Goal: Understand process/instructions

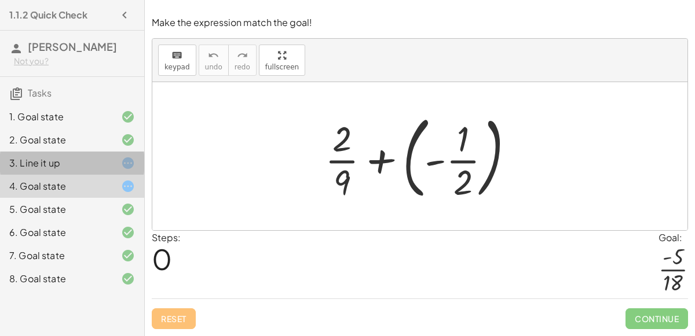
click at [118, 160] on div at bounding box center [118, 163] width 32 height 14
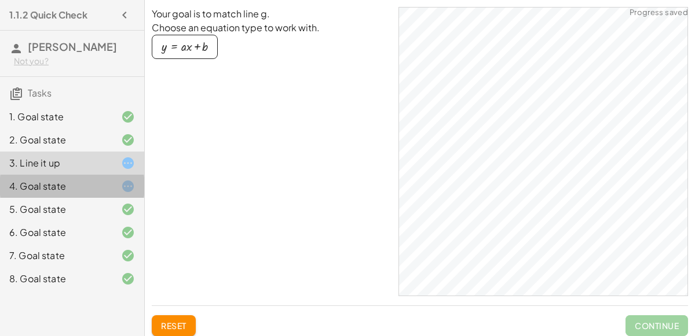
click at [75, 192] on div "4. Goal state" at bounding box center [55, 186] width 93 height 14
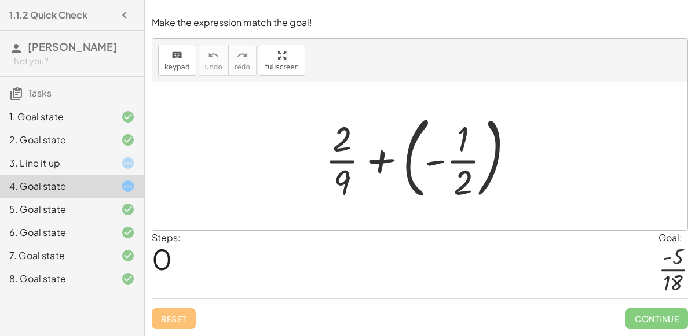
click at [415, 189] on div at bounding box center [424, 156] width 210 height 96
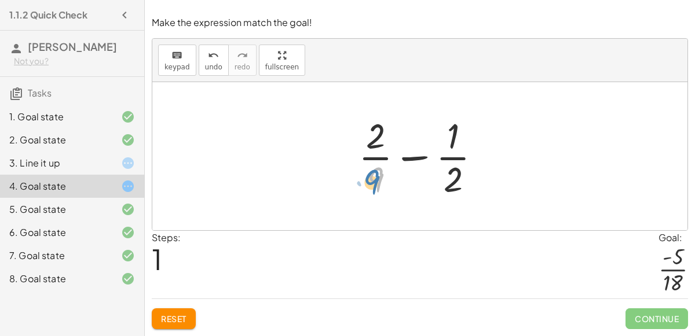
click at [377, 184] on div at bounding box center [425, 156] width 144 height 89
drag, startPoint x: 375, startPoint y: 181, endPoint x: 441, endPoint y: 177, distance: 66.7
click at [441, 177] on div at bounding box center [425, 156] width 144 height 89
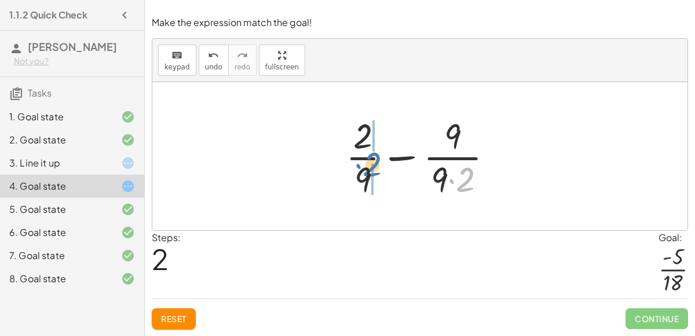
drag, startPoint x: 471, startPoint y: 180, endPoint x: 380, endPoint y: 172, distance: 91.8
click at [380, 172] on div at bounding box center [424, 156] width 168 height 89
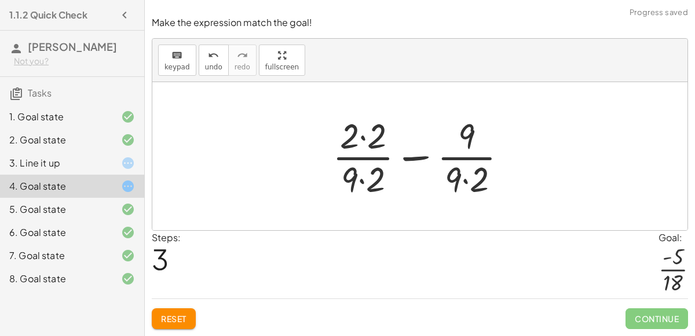
click at [370, 179] on div at bounding box center [425, 156] width 196 height 89
click at [461, 181] on div at bounding box center [425, 156] width 196 height 89
click at [472, 183] on div at bounding box center [425, 156] width 196 height 89
click at [472, 183] on div at bounding box center [424, 156] width 185 height 89
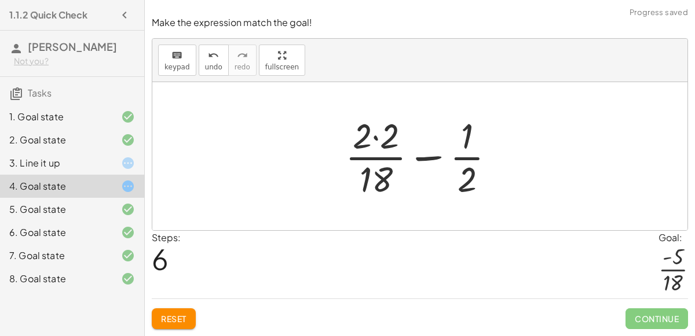
click at [183, 316] on span "Reset" at bounding box center [173, 319] width 25 height 10
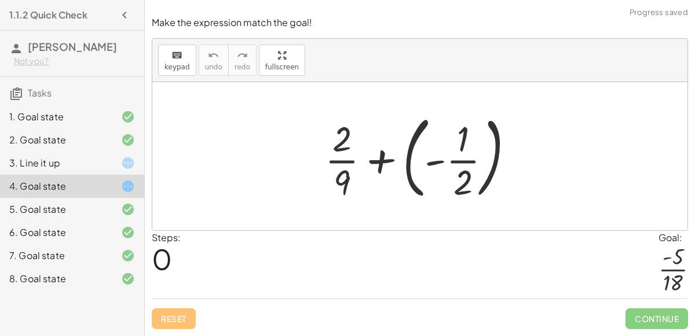
click at [411, 186] on div at bounding box center [424, 156] width 210 height 96
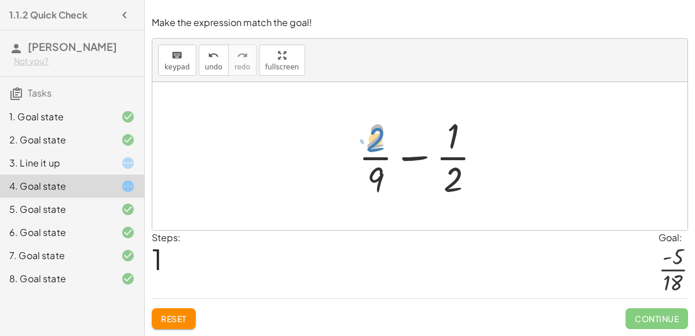
drag, startPoint x: 375, startPoint y: 140, endPoint x: 386, endPoint y: 148, distance: 13.7
click at [386, 148] on div at bounding box center [425, 156] width 144 height 89
drag, startPoint x: 381, startPoint y: 178, endPoint x: 443, endPoint y: 168, distance: 62.6
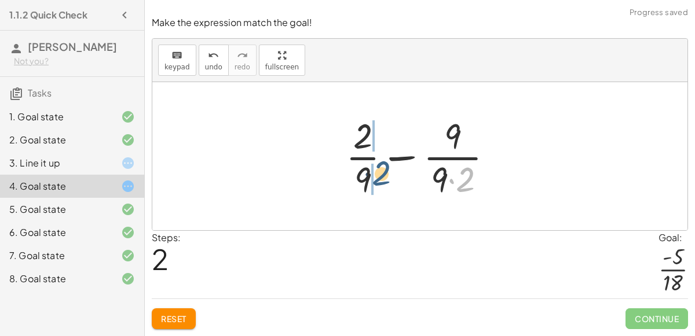
drag, startPoint x: 472, startPoint y: 184, endPoint x: 386, endPoint y: 177, distance: 86.6
click at [386, 177] on div at bounding box center [424, 156] width 168 height 89
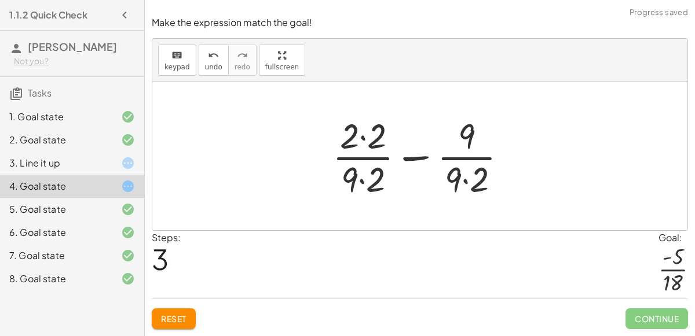
click at [463, 172] on div at bounding box center [425, 156] width 196 height 89
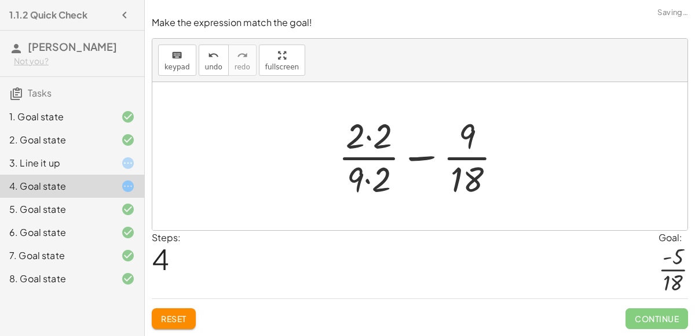
click at [364, 183] on div at bounding box center [424, 156] width 185 height 89
click at [365, 140] on div at bounding box center [424, 156] width 185 height 89
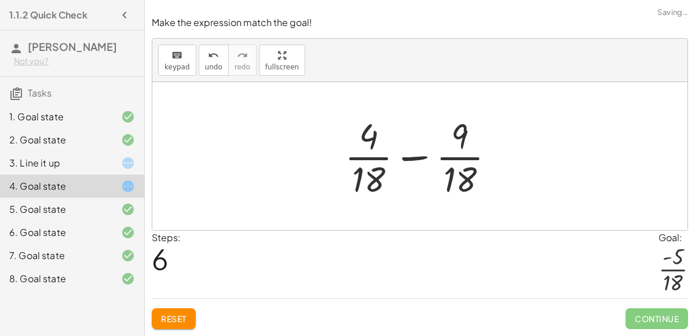
click at [404, 158] on div at bounding box center [424, 156] width 171 height 89
